Goal: Task Accomplishment & Management: Complete application form

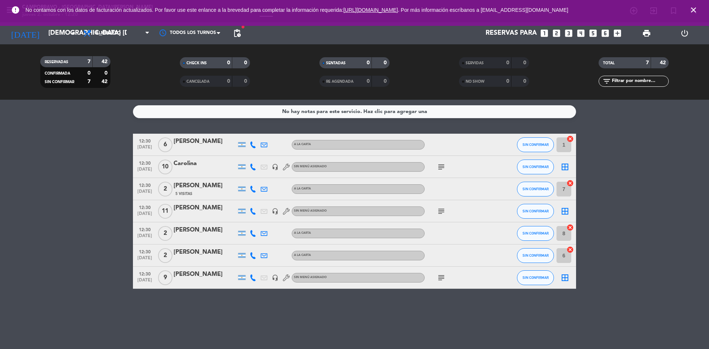
click at [579, 35] on icon "looks_4" at bounding box center [581, 33] width 10 height 10
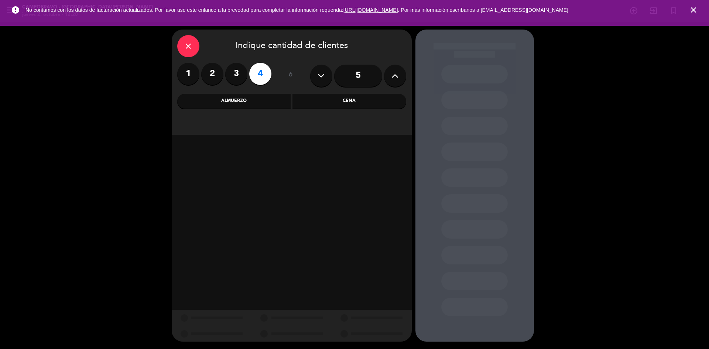
click at [267, 98] on div "Almuerzo" at bounding box center [234, 101] width 114 height 15
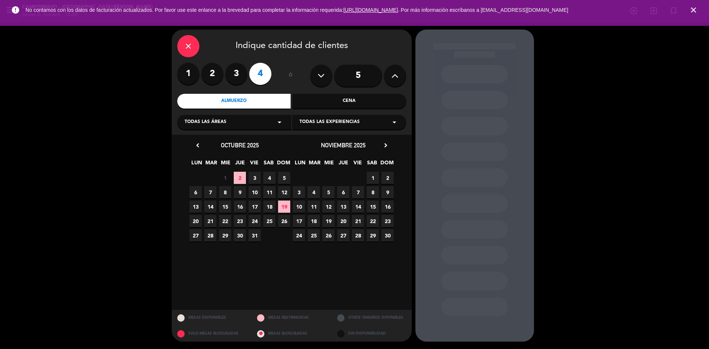
click at [240, 175] on span "2" at bounding box center [240, 178] width 12 height 12
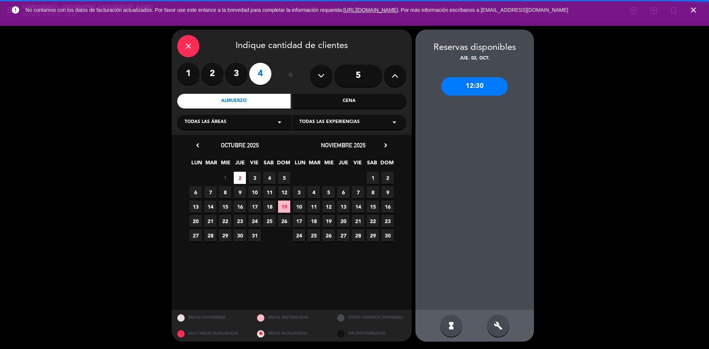
click at [494, 323] on icon "build" at bounding box center [498, 325] width 9 height 9
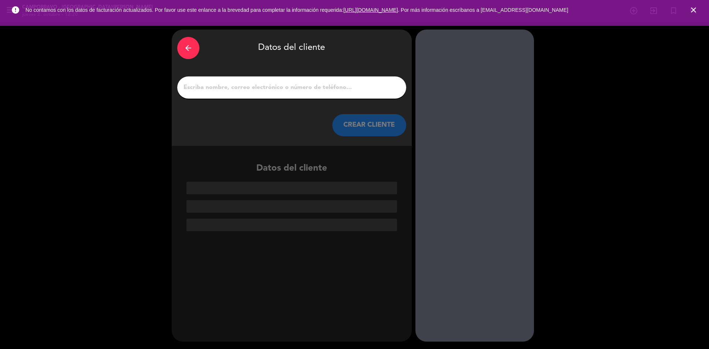
click at [334, 88] on input "1" at bounding box center [292, 87] width 218 height 10
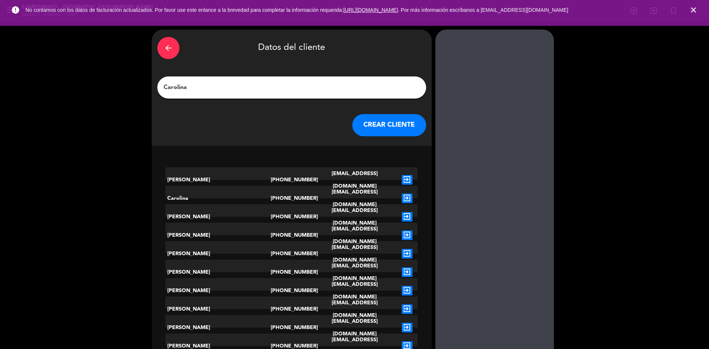
type input "Carolina"
click at [352, 129] on button "CREAR CLIENTE" at bounding box center [389, 125] width 74 height 22
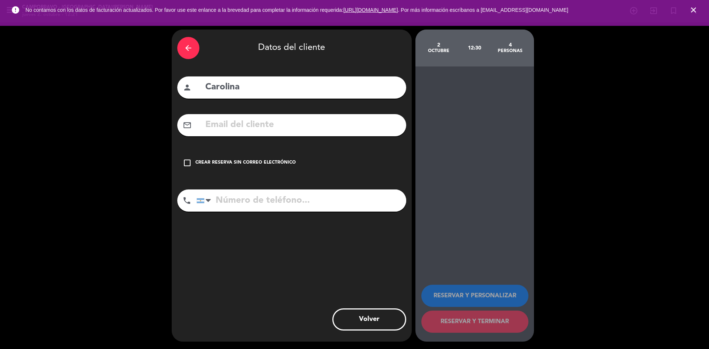
click at [241, 159] on div "Crear reserva sin correo electrónico" at bounding box center [245, 162] width 100 height 7
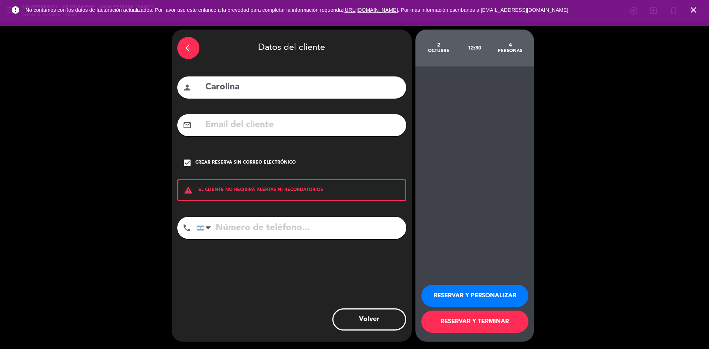
click at [285, 216] on div "arrow_back Datos del cliente person Carolina mail_outline check_box Crear reser…" at bounding box center [292, 186] width 240 height 312
click at [285, 226] on input "tel" at bounding box center [302, 228] width 210 height 22
click at [185, 53] on div "arrow_back" at bounding box center [188, 48] width 22 height 22
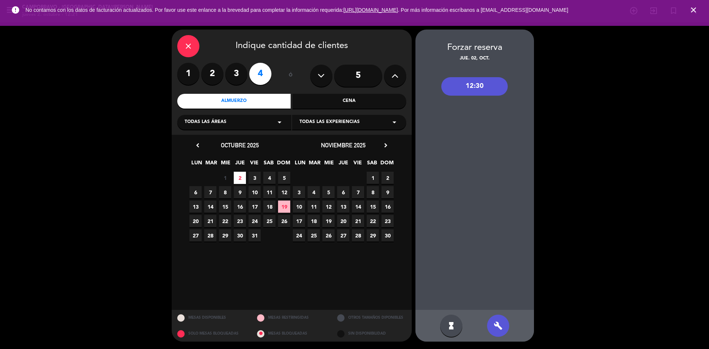
click at [181, 44] on div "close" at bounding box center [188, 46] width 22 height 22
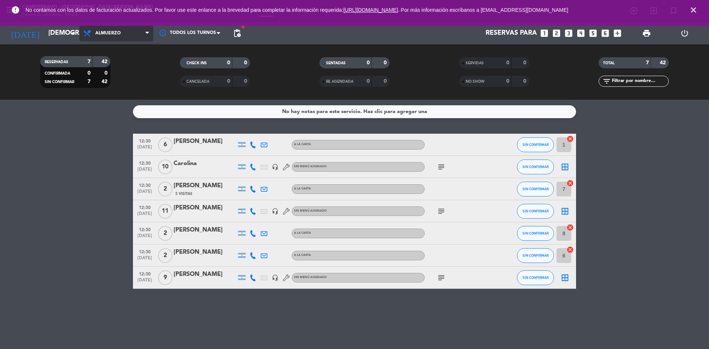
click at [129, 34] on span "Almuerzo" at bounding box center [116, 33] width 74 height 16
click at [133, 87] on div "menu Campobravo - [GEOGRAPHIC_DATA][PERSON_NAME] jueves 2. octubre - 12:28 Mis …" at bounding box center [354, 50] width 709 height 100
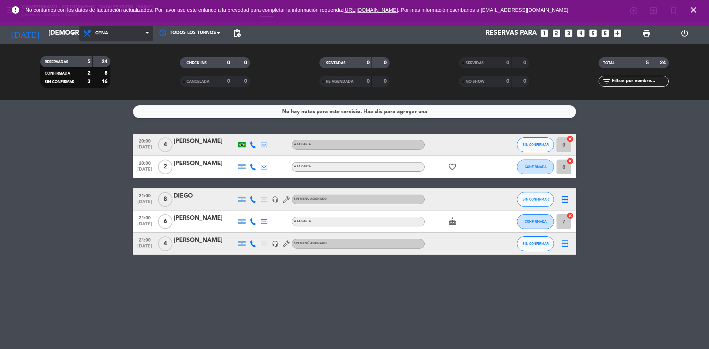
click at [88, 25] on div "menu Campobravo - [GEOGRAPHIC_DATA][PERSON_NAME] jueves 2. octubre - 12:55 Mis …" at bounding box center [354, 174] width 709 height 349
click at [116, 27] on span "Cena" at bounding box center [116, 33] width 74 height 16
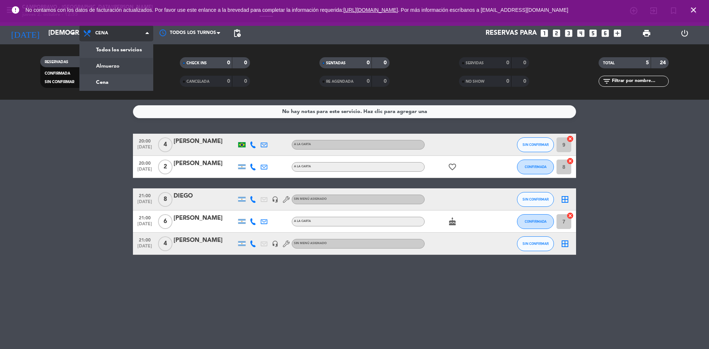
click at [125, 71] on div "menu Campobravo - [GEOGRAPHIC_DATA][PERSON_NAME] jueves 2. octubre - 12:55 Mis …" at bounding box center [354, 50] width 709 height 100
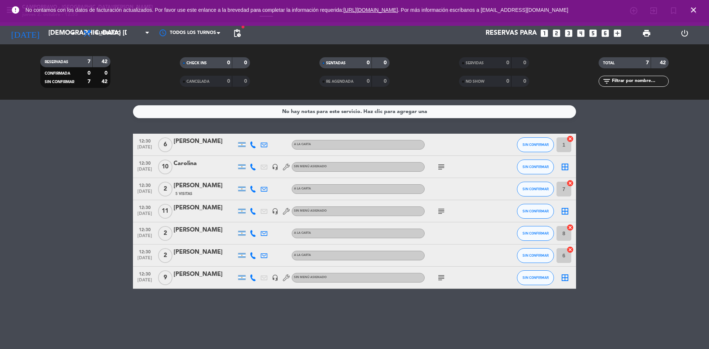
click at [440, 163] on icon "subject" at bounding box center [441, 167] width 9 height 9
